Goal: Information Seeking & Learning: Check status

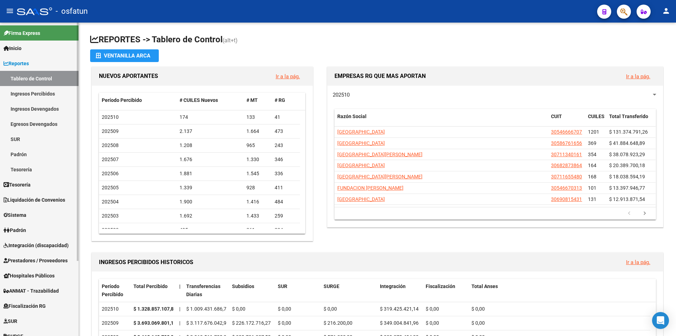
scroll to position [99, 0]
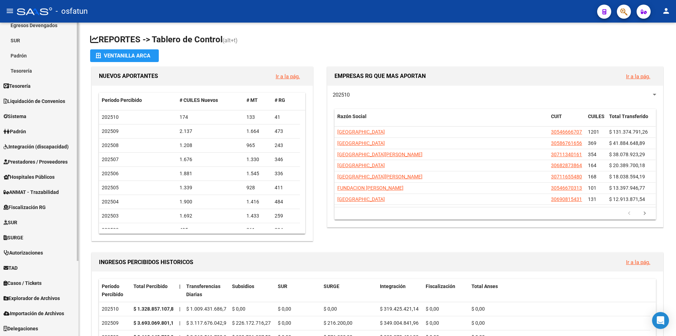
click at [39, 178] on span "Hospitales Públicos" at bounding box center [29, 177] width 51 height 8
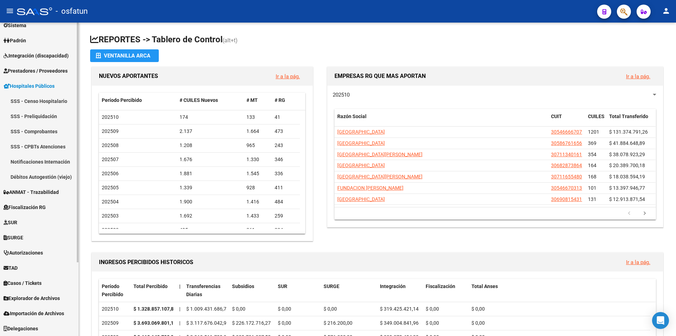
scroll to position [83, 0]
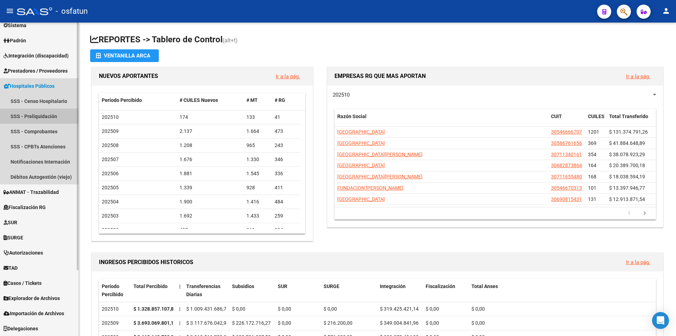
click at [49, 117] on link "SSS - Preliquidación" at bounding box center [39, 116] width 79 height 15
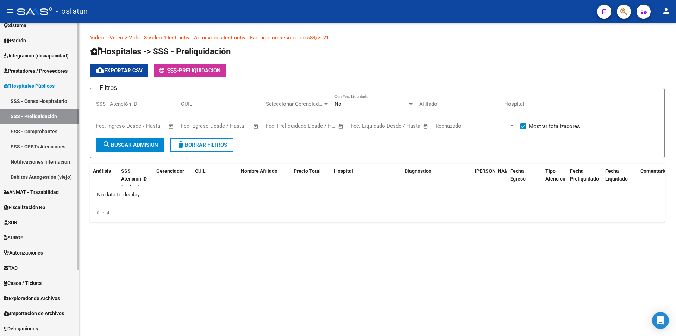
click at [48, 136] on link "SSS - Comprobantes" at bounding box center [39, 131] width 79 height 15
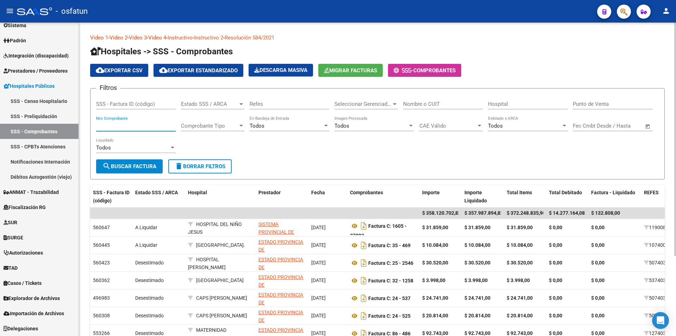
click at [132, 127] on input "Nro Comprobante" at bounding box center [136, 126] width 80 height 6
click at [513, 104] on input "Hospital" at bounding box center [528, 104] width 80 height 6
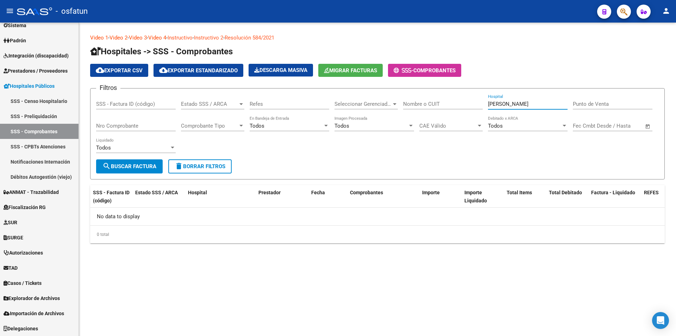
drag, startPoint x: 531, startPoint y: 103, endPoint x: 421, endPoint y: 103, distance: 110.3
click at [421, 103] on div "Filtros SSS - Factura ID (código) Estado SSS / ARCA Estado SSS / ARCA Refes Sel…" at bounding box center [377, 126] width 563 height 65
type input "GIGENA"
drag, startPoint x: 505, startPoint y: 103, endPoint x: 437, endPoint y: 103, distance: 67.6
click at [437, 103] on div "Filtros SSS - Factura ID (código) Estado SSS / ARCA Estado SSS / ARCA Refes Sel…" at bounding box center [377, 126] width 563 height 65
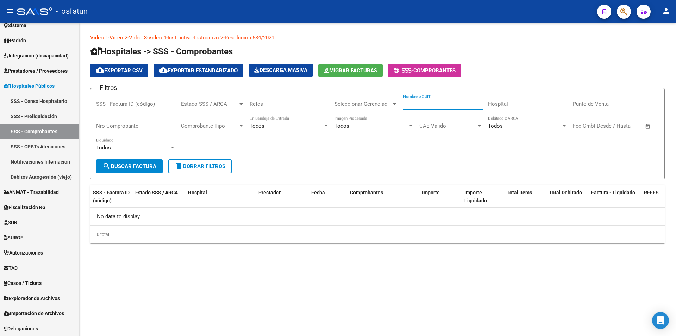
click at [437, 104] on input "Nombre o CUIT" at bounding box center [443, 104] width 80 height 6
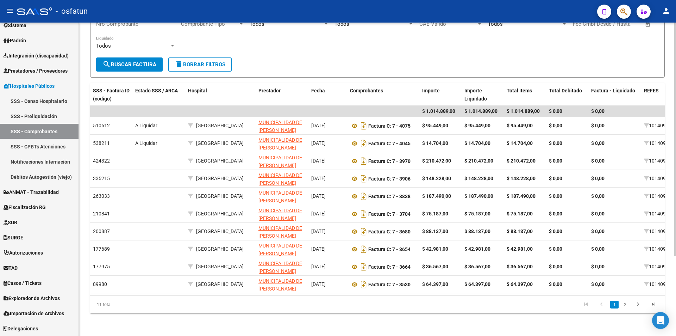
scroll to position [106, 0]
type input "30581388655"
click at [638, 308] on icon "go to next page" at bounding box center [638, 305] width 9 height 8
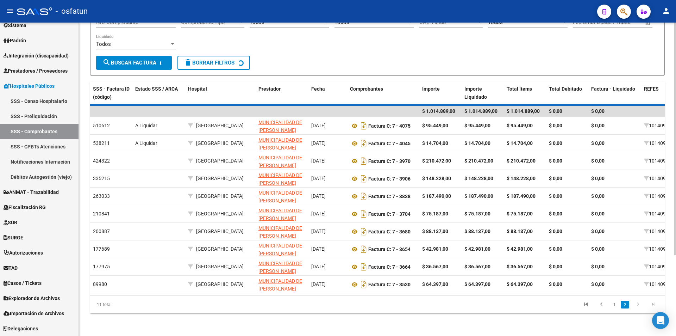
scroll to position [0, 0]
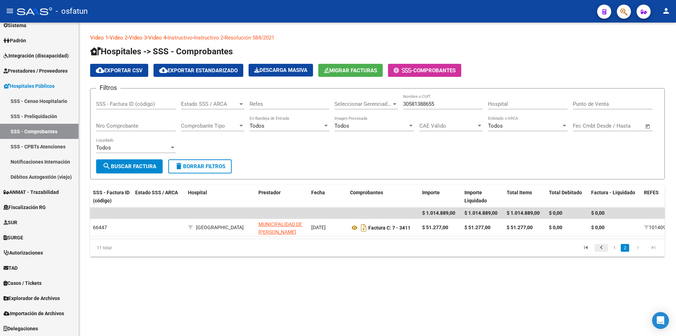
click at [607, 252] on link "go to previous page" at bounding box center [601, 248] width 13 height 8
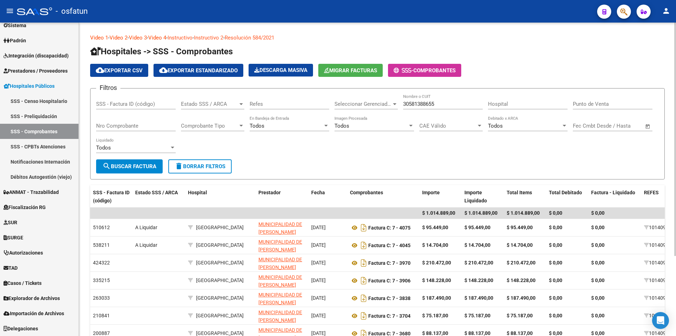
click at [156, 149] on div "Todos" at bounding box center [132, 147] width 73 height 6
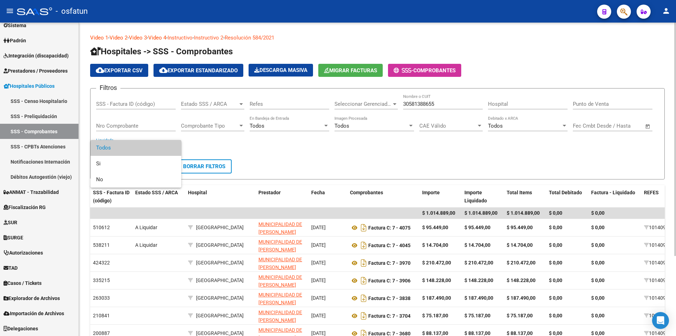
drag, startPoint x: 292, startPoint y: 144, endPoint x: 371, endPoint y: 147, distance: 79.0
click at [295, 144] on div at bounding box center [338, 168] width 676 height 336
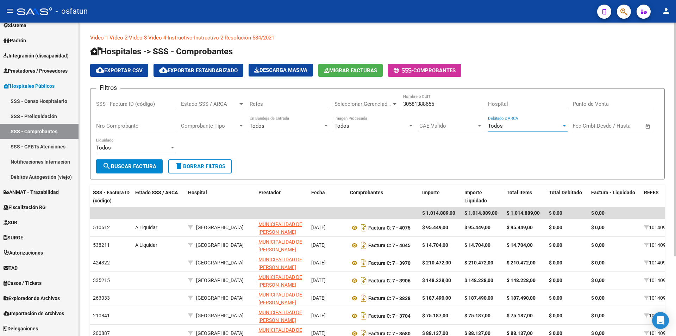
click at [533, 127] on div "Todos" at bounding box center [524, 126] width 73 height 6
drag, startPoint x: 532, startPoint y: 126, endPoint x: 341, endPoint y: 126, distance: 190.6
click at [527, 126] on span "Todos" at bounding box center [528, 126] width 80 height 16
drag, startPoint x: 429, startPoint y: 72, endPoint x: 373, endPoint y: 122, distance: 74.8
click at [427, 71] on span "COMPROBANTES" at bounding box center [435, 70] width 42 height 6
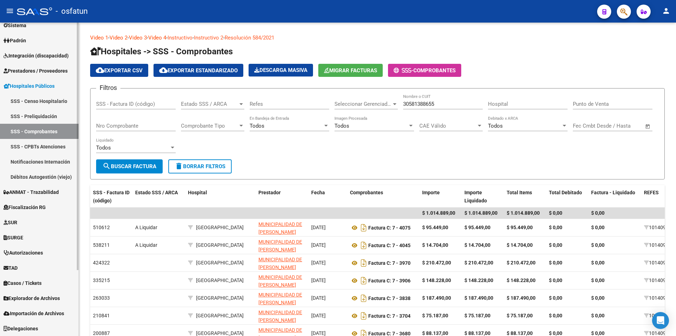
click at [30, 111] on link "SSS - Preliquidación" at bounding box center [39, 116] width 79 height 15
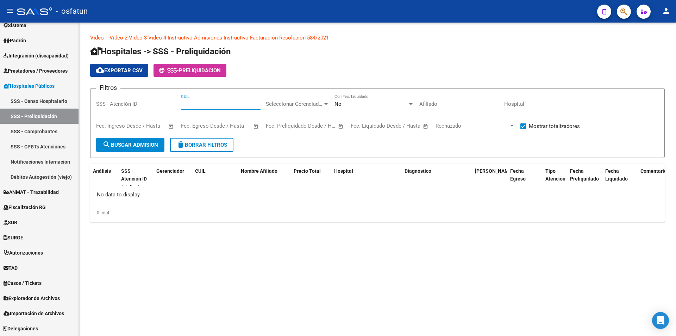
click at [187, 106] on input "CUIL" at bounding box center [221, 104] width 80 height 6
type input "30581388655"
click at [44, 137] on link "SSS - Comprobantes" at bounding box center [39, 131] width 79 height 15
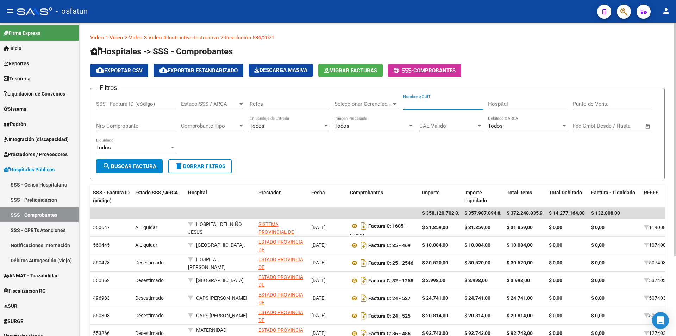
click at [455, 102] on input "Nombre o CUIT" at bounding box center [443, 104] width 80 height 6
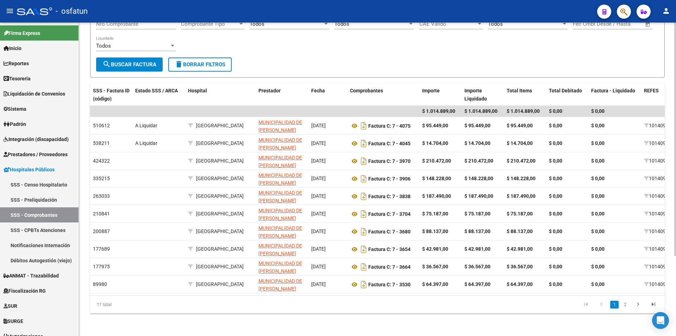
scroll to position [107, 0]
type input "30581388655"
click at [641, 308] on icon "go to next page" at bounding box center [638, 305] width 9 height 8
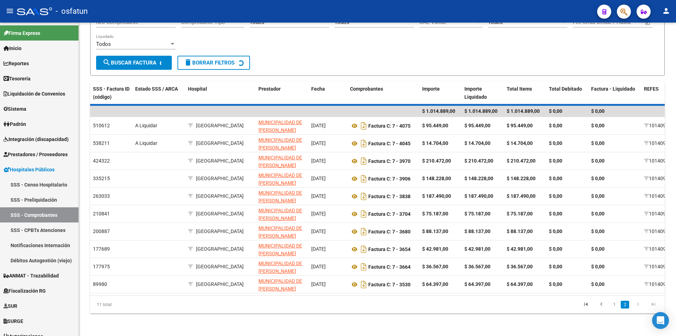
scroll to position [0, 0]
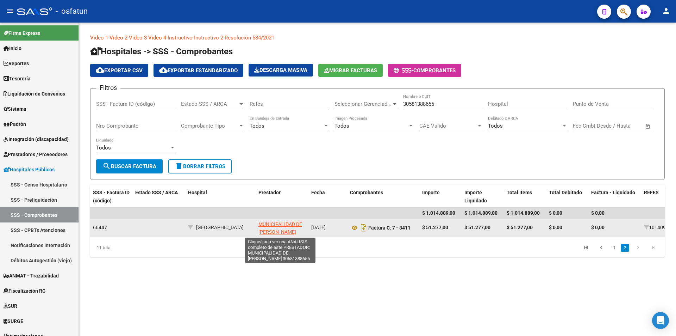
click at [282, 230] on span "MUNICIPALIDAD DE [PERSON_NAME]" at bounding box center [281, 228] width 44 height 14
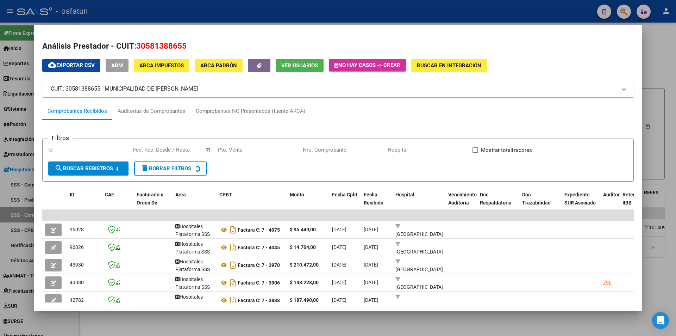
click at [334, 145] on div "Nro. Comprobante" at bounding box center [343, 149] width 80 height 11
click at [339, 151] on input "Nro. Comprobante" at bounding box center [343, 150] width 80 height 6
type input "50"
click at [98, 169] on span "search Buscar Registros" at bounding box center [84, 168] width 58 height 6
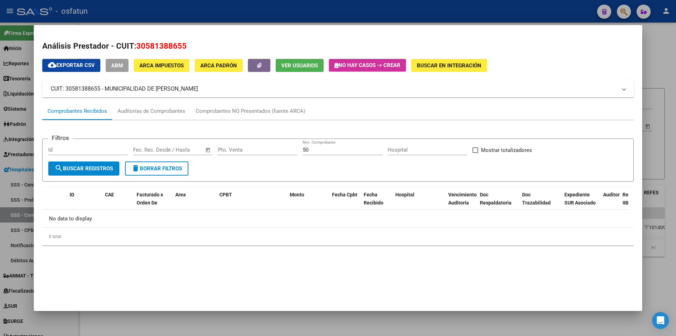
drag, startPoint x: 666, startPoint y: 68, endPoint x: 548, endPoint y: 24, distance: 125.9
click at [666, 68] on div at bounding box center [338, 168] width 676 height 336
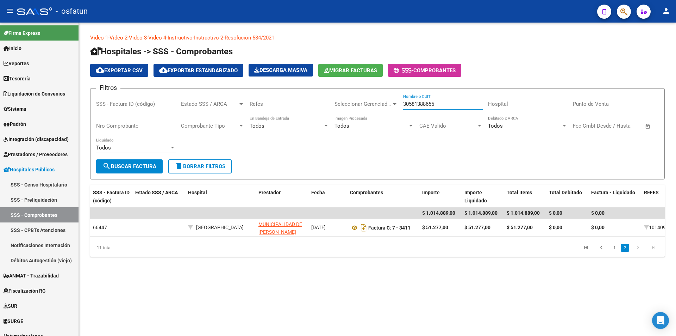
drag, startPoint x: 428, startPoint y: 101, endPoint x: 339, endPoint y: 104, distance: 89.5
click at [339, 104] on div "Filtros SSS - Factura ID (código) Estado SSS / ARCA Estado SSS / ARCA Refes Sel…" at bounding box center [377, 126] width 563 height 65
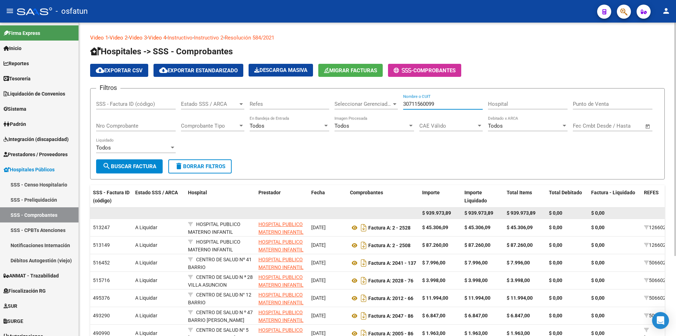
scroll to position [35, 0]
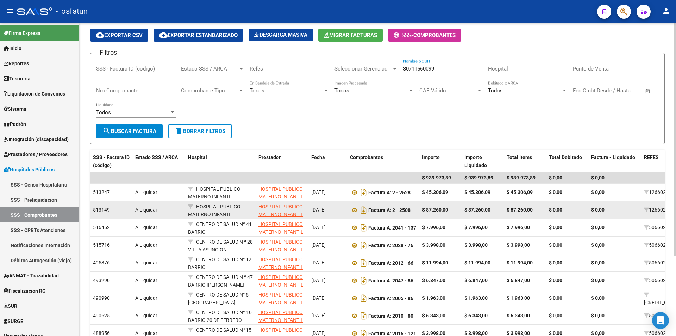
type input "30711560099"
drag, startPoint x: 398, startPoint y: 211, endPoint x: 392, endPoint y: 211, distance: 6.0
click at [397, 211] on strong "Factura A : 2 - 2508" at bounding box center [390, 210] width 42 height 6
click at [355, 210] on icon at bounding box center [354, 210] width 9 height 8
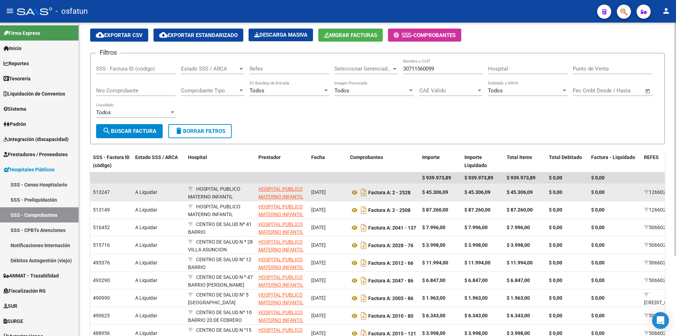
drag, startPoint x: 399, startPoint y: 191, endPoint x: 406, endPoint y: 194, distance: 8.0
click at [401, 191] on strong "Factura A : 2 - 2528" at bounding box center [390, 193] width 42 height 6
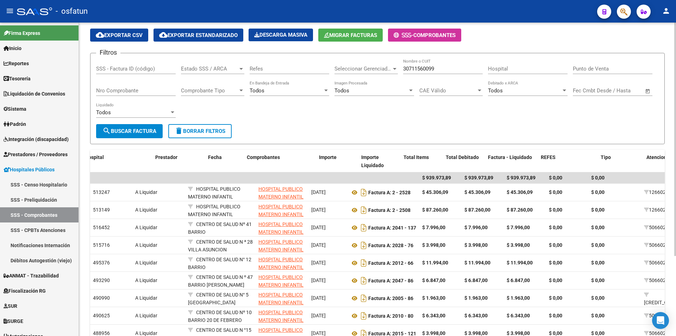
scroll to position [0, 233]
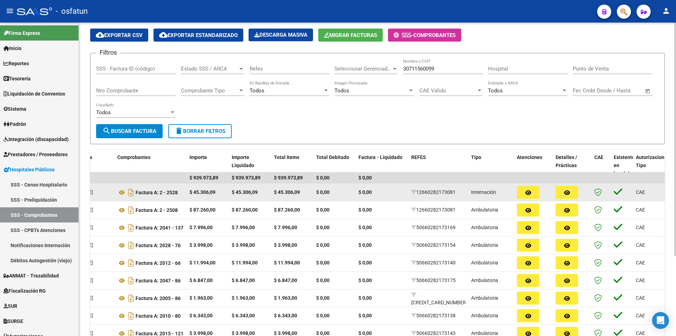
drag, startPoint x: 644, startPoint y: 195, endPoint x: 656, endPoint y: 197, distance: 12.8
click at [671, 197] on div "Video 1 - Video 2 - Video 3 - Video 4 - Instructivo - Instructivo 2 - Resolució…" at bounding box center [378, 194] width 598 height 415
click at [539, 194] on button "button" at bounding box center [528, 192] width 23 height 13
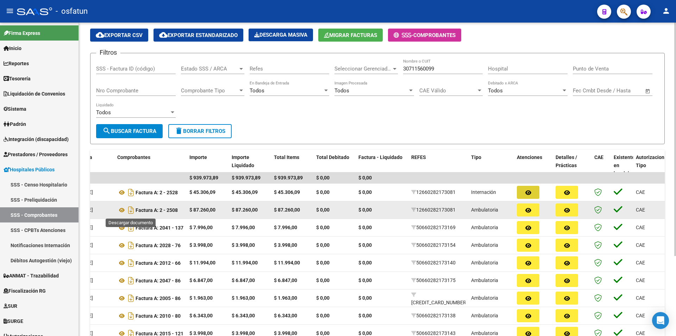
drag, startPoint x: 131, startPoint y: 211, endPoint x: 140, endPoint y: 216, distance: 10.3
click at [131, 211] on icon "Descargar documento" at bounding box center [130, 209] width 9 height 11
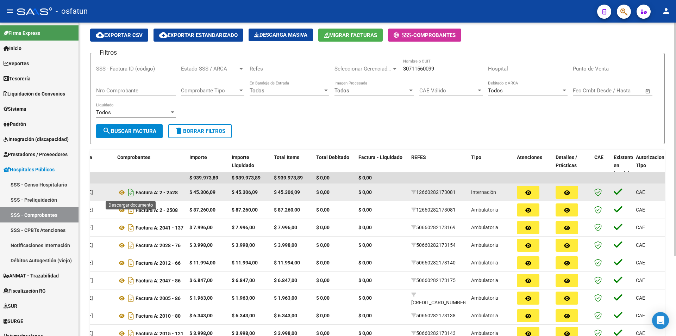
click at [132, 192] on icon "Descargar documento" at bounding box center [130, 192] width 9 height 11
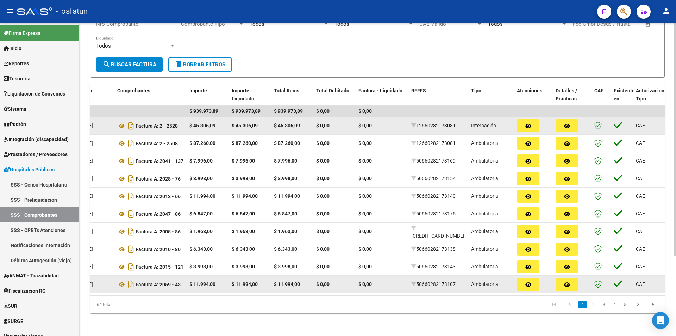
scroll to position [107, 0]
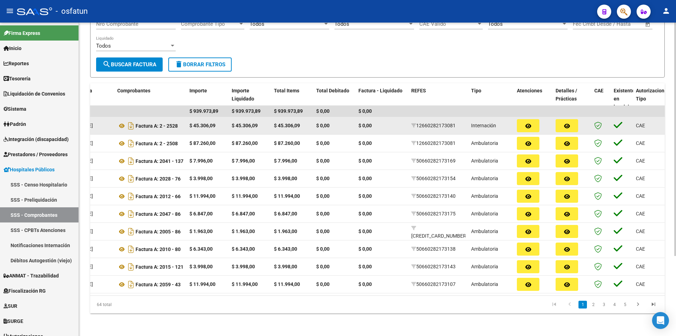
click at [194, 306] on div "64 total" at bounding box center [147, 305] width 114 height 18
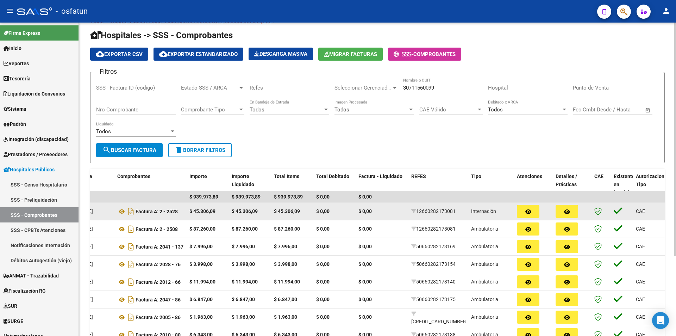
scroll to position [0, 0]
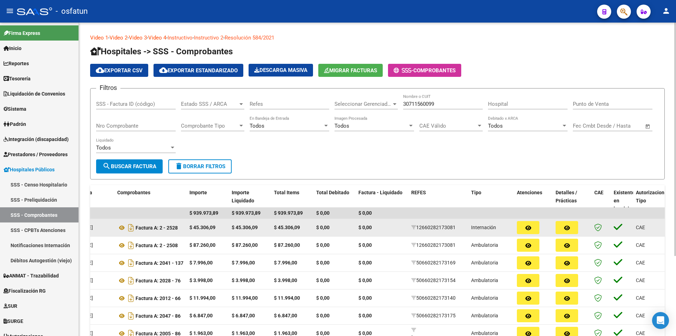
click at [146, 129] on div "Nro Comprobante" at bounding box center [136, 123] width 80 height 15
click at [145, 128] on input "Nro Comprobante" at bounding box center [136, 126] width 80 height 6
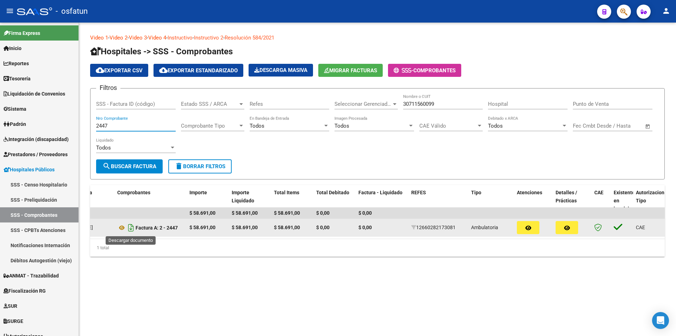
click at [130, 226] on icon "Descargar documento" at bounding box center [130, 227] width 9 height 11
click at [124, 277] on div "Video 1 - Video 2 - Video 3 - Video 4 - Instructivo - Instructivo 2 - Resolució…" at bounding box center [378, 151] width 598 height 256
drag, startPoint x: 155, startPoint y: 127, endPoint x: 54, endPoint y: 120, distance: 101.0
click at [54, 120] on mat-sidenav-container "Firma Express Inicio Calendario SSS Instructivos Contacto OS Reportes Tablero d…" at bounding box center [338, 179] width 676 height 313
type input "2339"
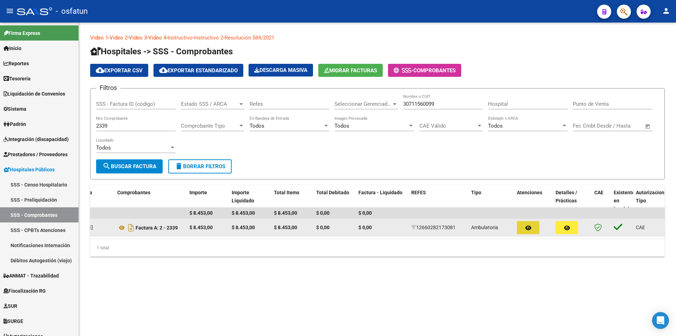
click at [537, 232] on button "button" at bounding box center [528, 227] width 23 height 13
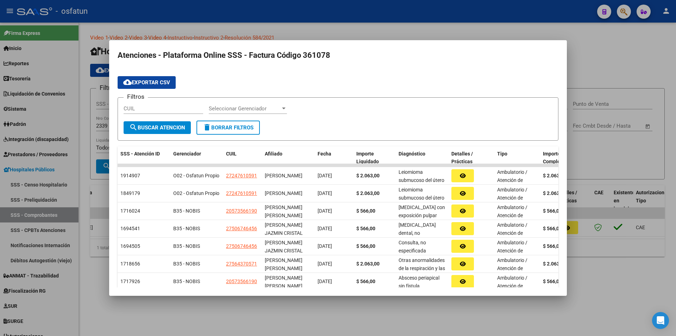
drag, startPoint x: 531, startPoint y: 52, endPoint x: 497, endPoint y: 94, distance: 54.2
click at [529, 96] on mat-dialog-container "Atenciones - Plataforma Online SSS - Factura Código 361078 cloud_download Expor…" at bounding box center [338, 167] width 458 height 255
click at [173, 59] on h2 "Atenciones - Plataforma Online SSS - Factura Código 361078" at bounding box center [338, 55] width 441 height 13
click at [541, 140] on form "Filtros CUIL Seleccionar Gerenciador Seleccionar Gerenciador search Buscar Aten…" at bounding box center [338, 118] width 441 height 43
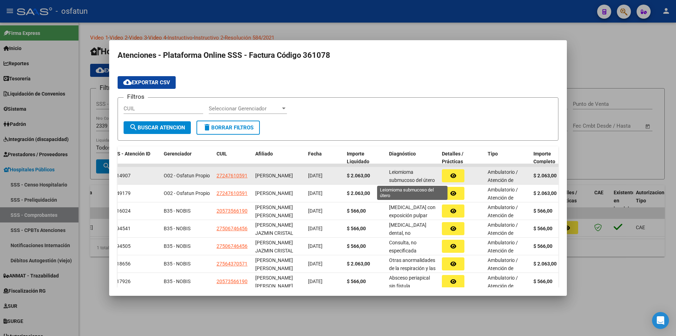
scroll to position [0, 0]
drag, startPoint x: 409, startPoint y: 177, endPoint x: 507, endPoint y: 179, distance: 98.0
click at [507, 179] on div "1914907 O02 - Osfatun Propio 27247610591 [PERSON_NAME] [DATE] $ 2.063,00 Leiomi…" at bounding box center [404, 176] width 592 height 18
click at [508, 179] on span "Ambulatorio / Atención de Guardia" at bounding box center [503, 180] width 30 height 22
click at [495, 174] on span "Ambulatorio / Atención de Guardia" at bounding box center [503, 180] width 30 height 22
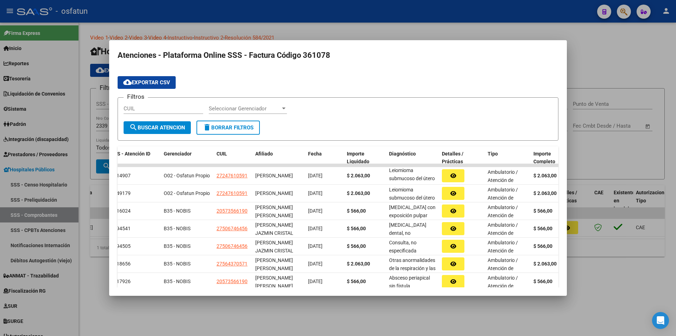
click at [156, 76] on button "cloud_download Exportar CSV" at bounding box center [147, 82] width 58 height 13
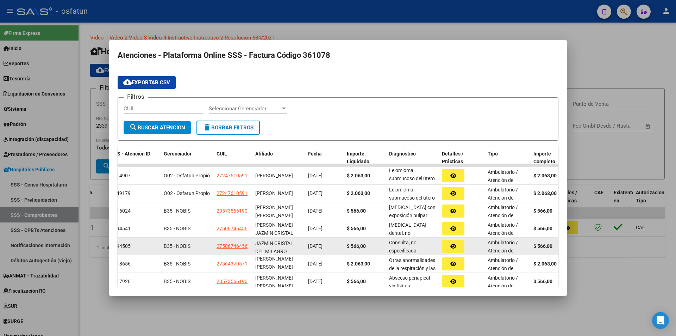
scroll to position [9, 0]
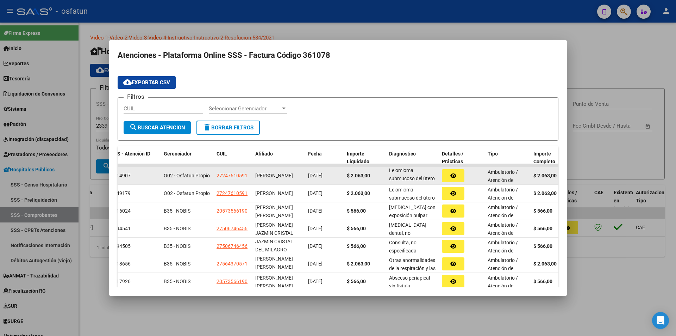
click at [446, 179] on button "button" at bounding box center [453, 175] width 23 height 13
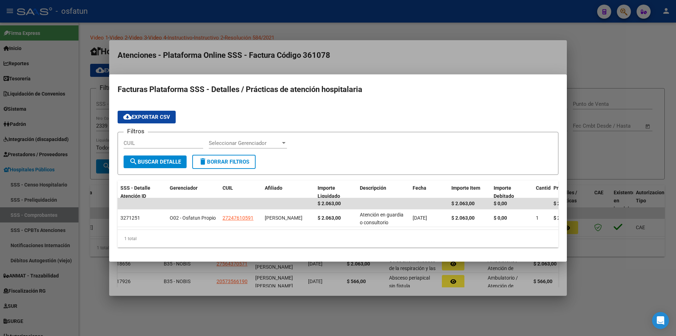
click at [339, 261] on mat-dialog-container "Facturas Plataforma SSS - Detalles / Prácticas de atención hospitalaria cloud_d…" at bounding box center [338, 167] width 458 height 187
click at [457, 63] on div at bounding box center [338, 168] width 676 height 336
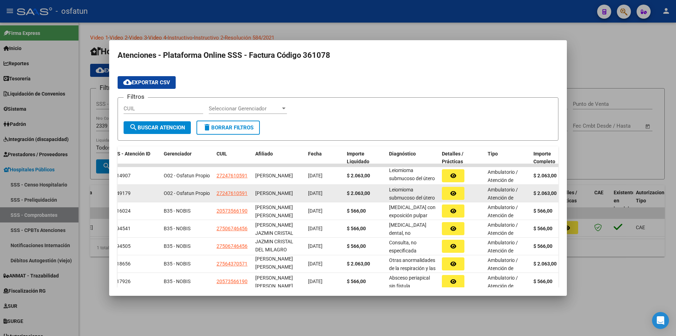
click at [459, 193] on button "button" at bounding box center [453, 193] width 23 height 13
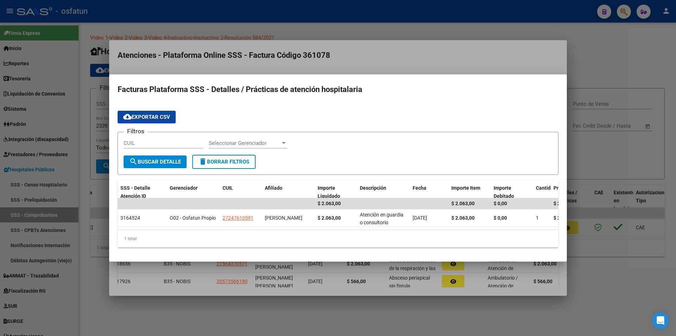
click at [414, 240] on div "1 total" at bounding box center [338, 239] width 441 height 18
click at [491, 291] on div at bounding box center [338, 168] width 676 height 336
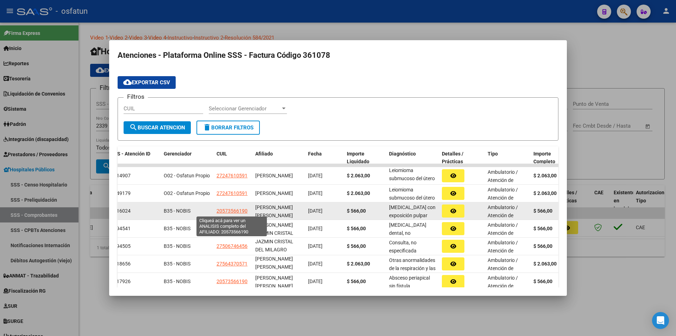
click at [220, 209] on span "20573566190" at bounding box center [232, 211] width 31 height 6
type textarea "20573566190"
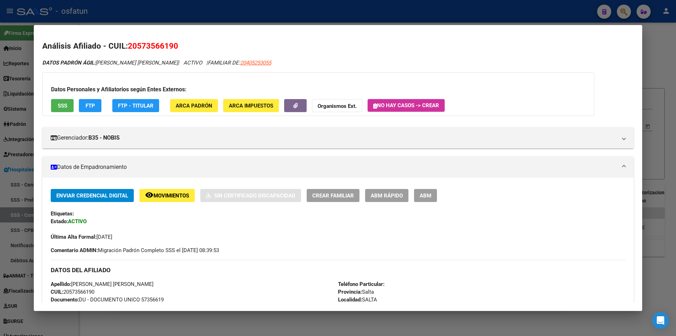
click at [652, 69] on div at bounding box center [338, 168] width 676 height 336
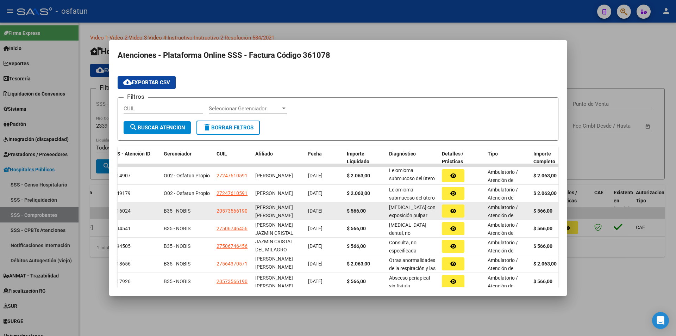
click at [456, 215] on button "button" at bounding box center [453, 210] width 23 height 13
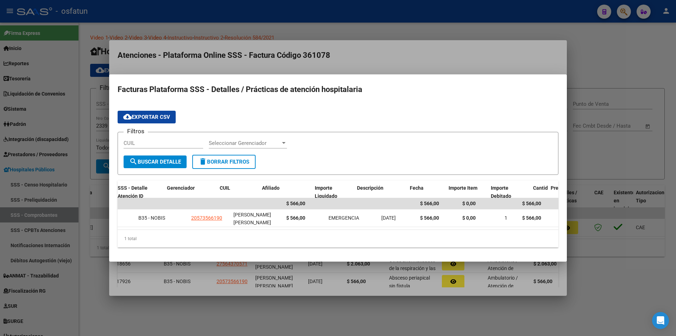
scroll to position [0, 0]
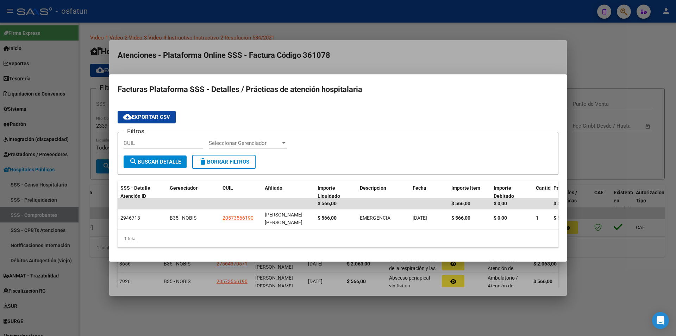
click at [388, 239] on div "1 total" at bounding box center [338, 239] width 441 height 18
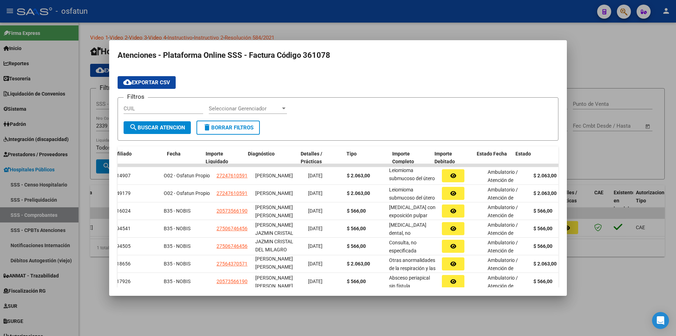
scroll to position [0, 151]
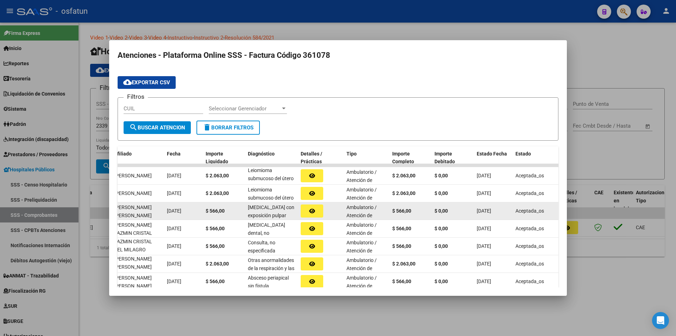
drag, startPoint x: 360, startPoint y: 208, endPoint x: 532, endPoint y: 217, distance: 171.9
click at [532, 217] on div "1716024 B35 - NOBIS 20573566190 [PERSON_NAME] [PERSON_NAME] [DATE] $ 566,00 [ME…" at bounding box center [263, 211] width 592 height 18
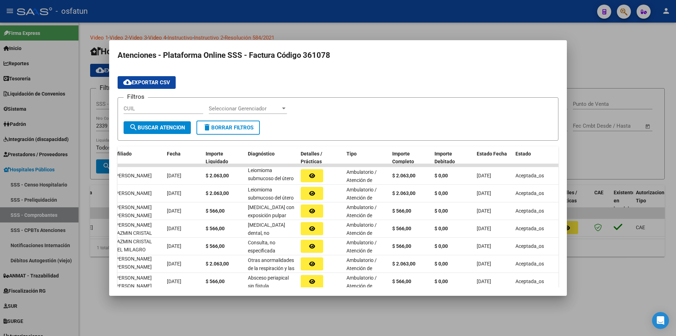
click at [559, 215] on mat-dialog-content "cloud_download Exportar CSV Filtros CUIL Seleccionar Gerenciador Seleccionar Ge…" at bounding box center [338, 178] width 458 height 218
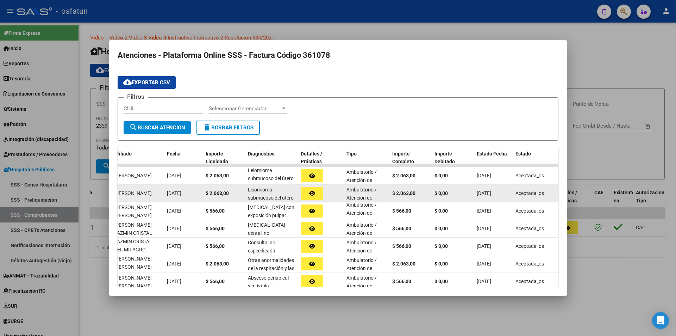
scroll to position [0, 0]
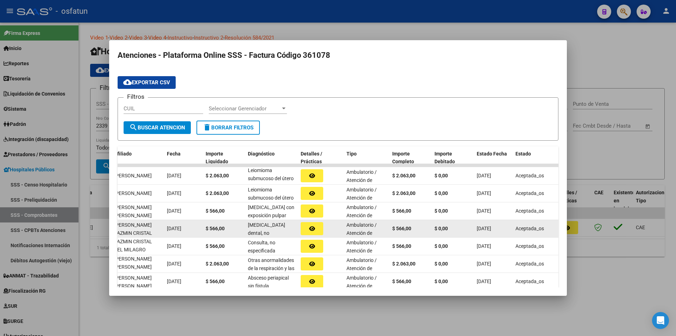
drag, startPoint x: 310, startPoint y: 210, endPoint x: 145, endPoint y: 234, distance: 166.3
click at [143, 233] on datatable-scroller "1914907 O02 - Osfatun Propio 27247610591 [PERSON_NAME] [DATE] $ 2.063,00 Leiomi…" at bounding box center [187, 227] width 441 height 126
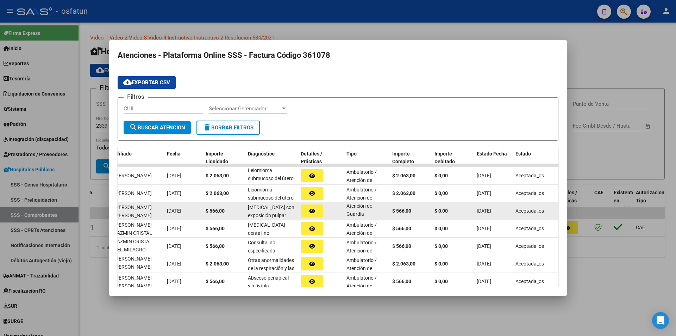
click at [173, 215] on datatable-body-cell "[DATE]" at bounding box center [183, 210] width 39 height 17
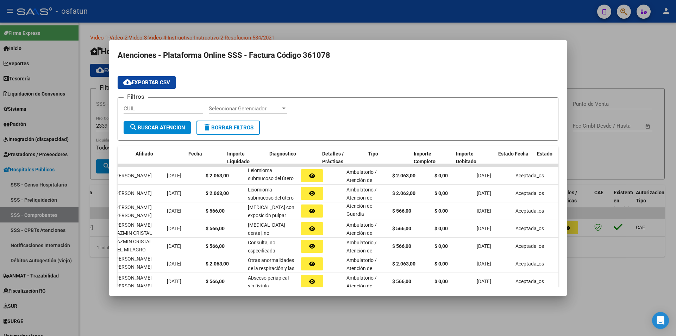
scroll to position [0, 0]
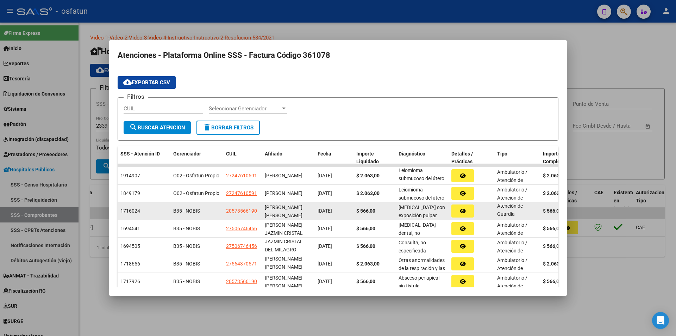
drag, startPoint x: 103, startPoint y: 209, endPoint x: 157, endPoint y: 207, distance: 53.9
click at [39, 203] on div "Atenciones - Plataforma Online SSS - Factura Código 361078 cloud_download Expor…" at bounding box center [338, 168] width 676 height 336
click at [425, 204] on div "[MEDICAL_DATA] con exposición pulpar" at bounding box center [422, 210] width 47 height 15
click at [313, 214] on datatable-body-cell "[PERSON_NAME] [PERSON_NAME]" at bounding box center [288, 210] width 53 height 17
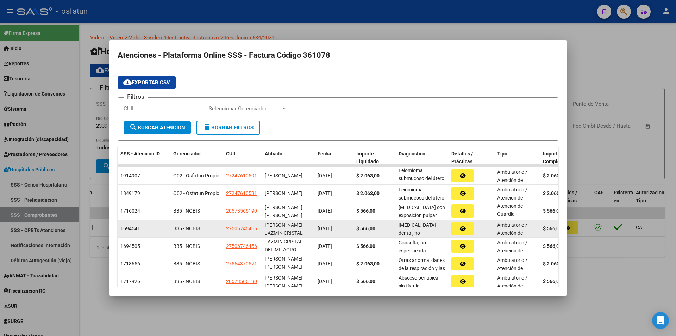
click at [305, 229] on div "[PERSON_NAME] JAZMIN CRISTAL DEL MILAGRO" at bounding box center [288, 228] width 47 height 15
click at [464, 226] on icon "button" at bounding box center [463, 228] width 6 height 5
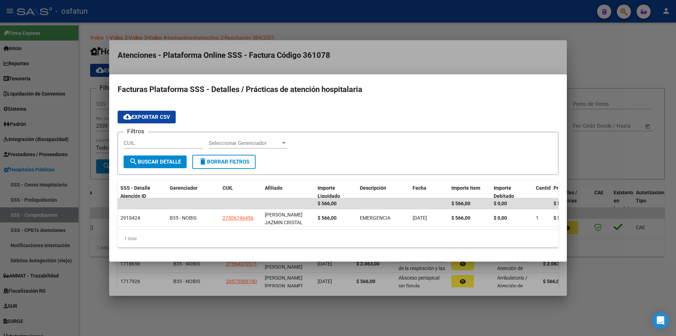
click at [174, 62] on div at bounding box center [338, 168] width 676 height 336
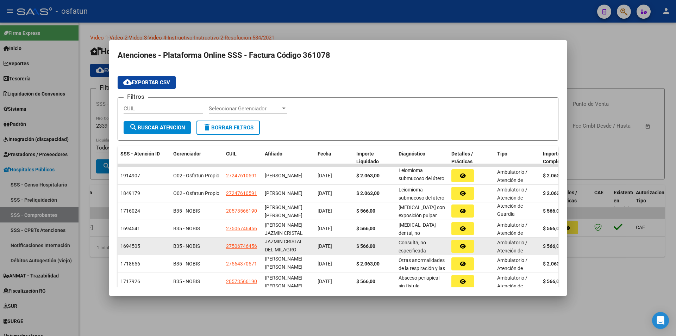
click at [464, 246] on icon "button" at bounding box center [463, 245] width 6 height 5
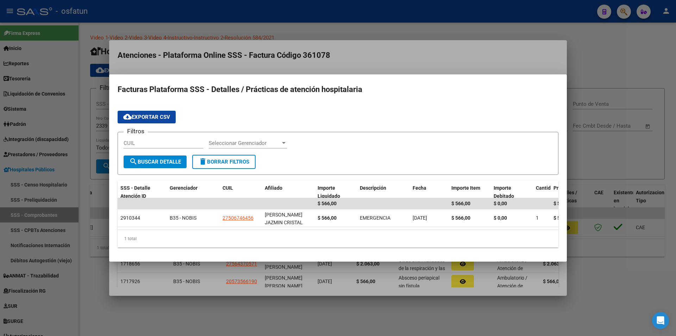
click at [531, 58] on div at bounding box center [338, 168] width 676 height 336
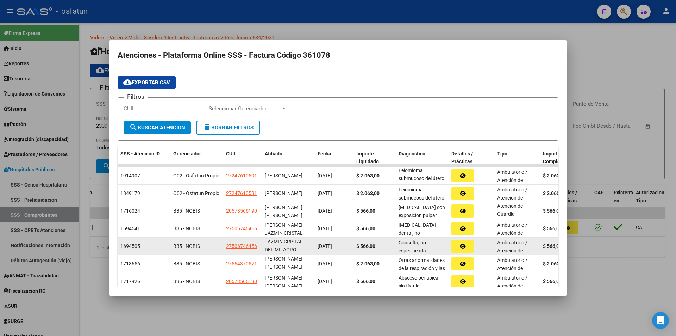
scroll to position [34, 0]
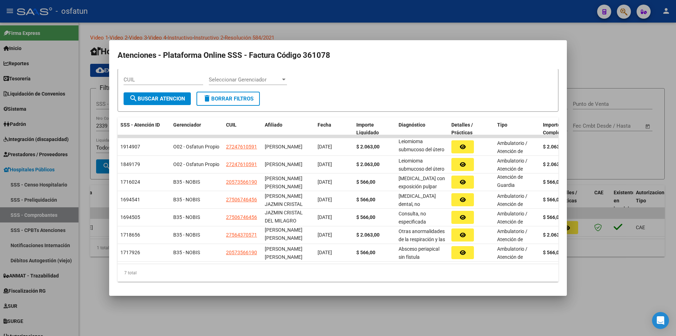
drag, startPoint x: 242, startPoint y: 285, endPoint x: 243, endPoint y: 266, distance: 18.7
click at [242, 280] on mat-dialog-content "cloud_download Exportar CSV Filtros CUIL Seleccionar Gerenciador Seleccionar Ge…" at bounding box center [338, 178] width 458 height 218
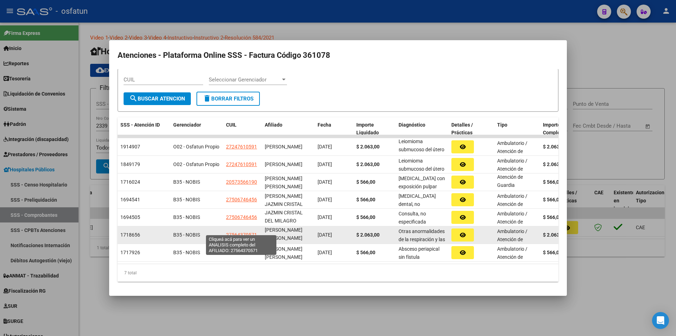
click at [242, 232] on span "27564370571" at bounding box center [241, 235] width 31 height 6
type textarea "27564370571"
click at [463, 232] on icon "button" at bounding box center [463, 234] width 6 height 5
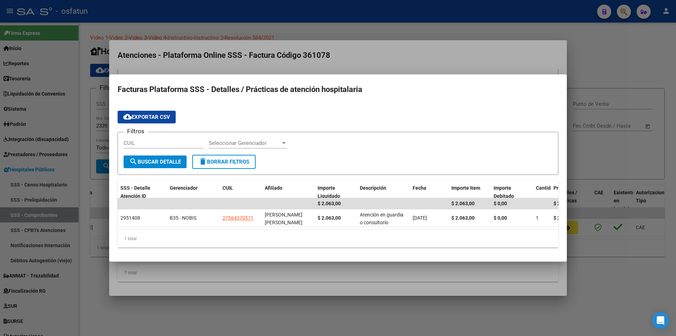
click at [168, 87] on h2 "Facturas Plataforma SSS - Detalles / Prácticas de atención hospitalaria" at bounding box center [338, 89] width 441 height 13
click at [188, 49] on div at bounding box center [338, 168] width 676 height 336
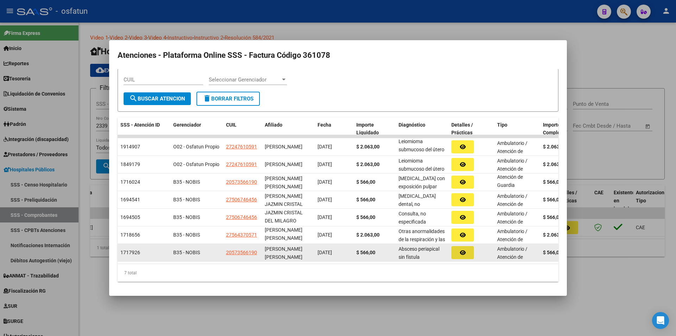
click at [465, 250] on icon "button" at bounding box center [463, 252] width 6 height 5
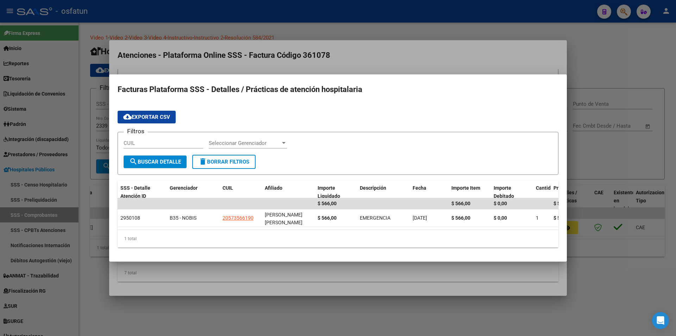
click at [196, 26] on div at bounding box center [338, 168] width 676 height 336
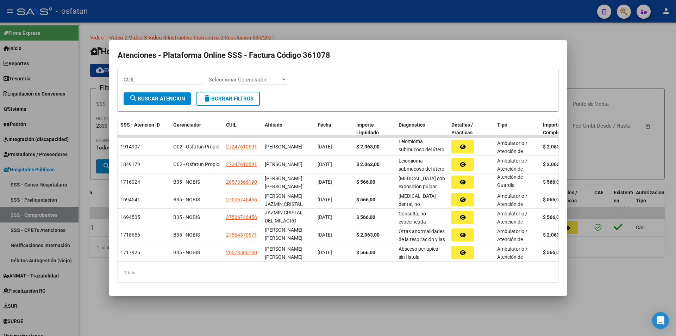
click at [617, 264] on div at bounding box center [338, 168] width 676 height 336
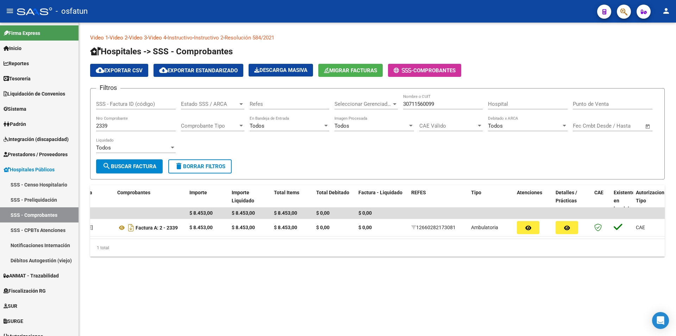
drag, startPoint x: 340, startPoint y: 299, endPoint x: 347, endPoint y: 295, distance: 8.7
click at [340, 298] on mat-sidenav-content "Video 1 - Video 2 - Video 3 - Video 4 - Instructivo - Instructivo 2 - Resolució…" at bounding box center [378, 179] width 598 height 313
drag, startPoint x: 122, startPoint y: 125, endPoint x: 58, endPoint y: 127, distance: 63.8
click at [58, 127] on mat-sidenav-container "Firma Express Inicio Calendario SSS Instructivos Contacto OS Reportes Tablero d…" at bounding box center [338, 179] width 676 height 313
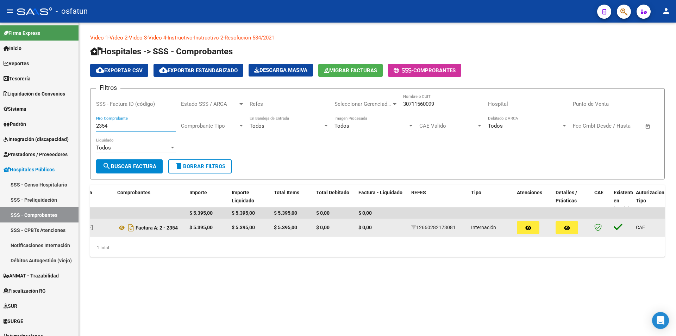
click at [527, 226] on icon "button" at bounding box center [529, 227] width 6 height 5
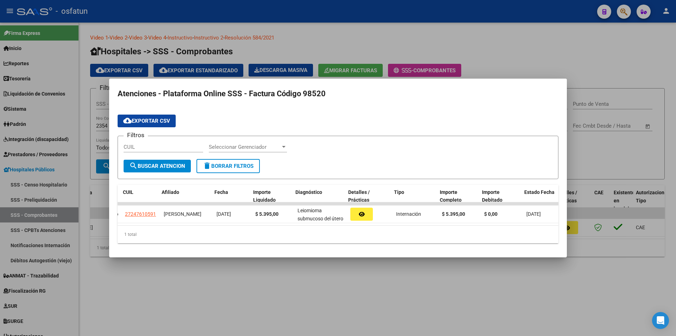
scroll to position [0, 141]
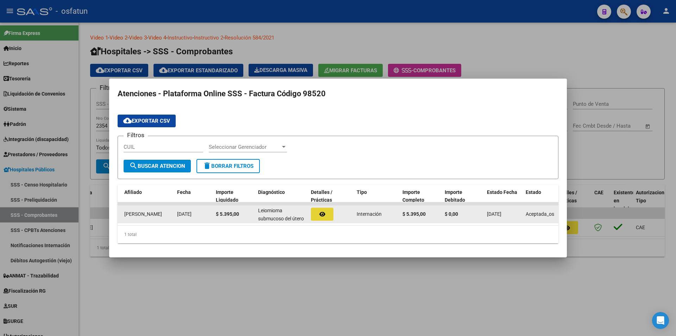
click at [320, 212] on icon "button" at bounding box center [323, 213] width 6 height 5
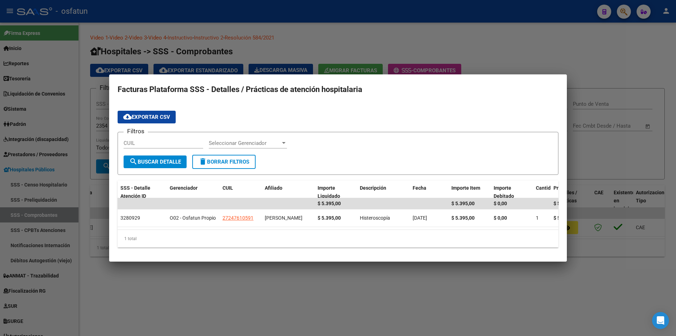
click at [344, 239] on div "1 total" at bounding box center [338, 239] width 441 height 18
click at [529, 111] on div "cloud_download Exportar CSV" at bounding box center [338, 121] width 441 height 21
click at [482, 46] on div at bounding box center [338, 168] width 676 height 336
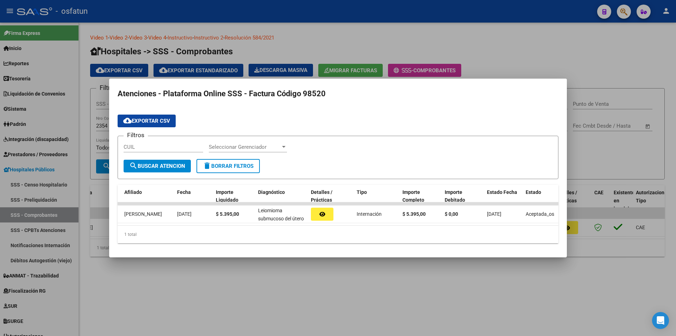
drag, startPoint x: 349, startPoint y: 305, endPoint x: 329, endPoint y: 328, distance: 30.4
click at [348, 306] on div at bounding box center [338, 168] width 676 height 336
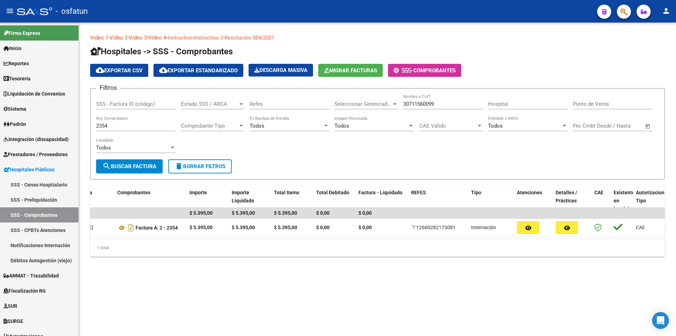
drag, startPoint x: 197, startPoint y: 295, endPoint x: 187, endPoint y: 159, distance: 136.3
click at [196, 284] on mat-sidenav-content "Video 1 - Video 2 - Video 3 - Video 4 - Instructivo - Instructivo 2 - Resolució…" at bounding box center [378, 179] width 598 height 313
drag, startPoint x: 146, startPoint y: 125, endPoint x: 30, endPoint y: 115, distance: 116.0
click at [30, 115] on mat-sidenav-container "Firma Express Inicio Calendario SSS Instructivos Contacto OS Reportes Tablero d…" at bounding box center [338, 179] width 676 height 313
type input "2794"
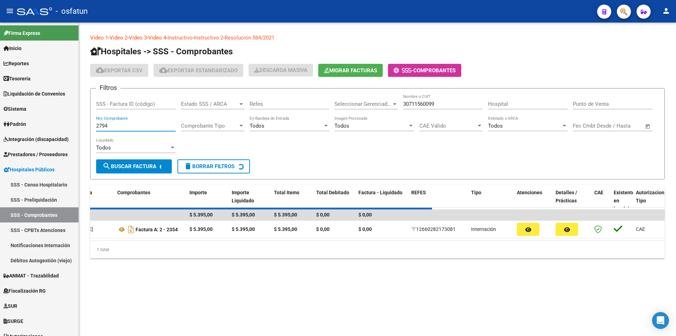
scroll to position [0, 0]
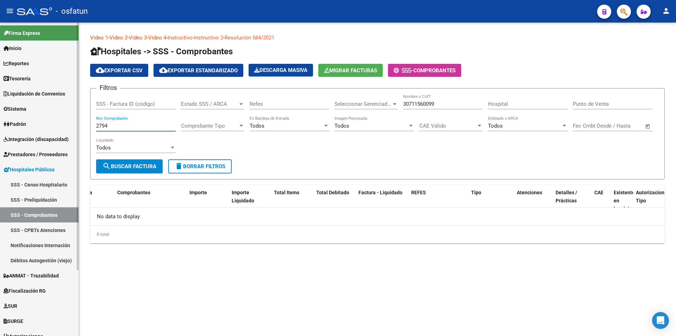
drag, startPoint x: 118, startPoint y: 123, endPoint x: 71, endPoint y: 115, distance: 47.4
click at [71, 115] on mat-sidenav-container "Firma Express Inicio Calendario SSS Instructivos Contacto OS Reportes Tablero d…" at bounding box center [338, 179] width 676 height 313
type input "2857"
